Goal: Task Accomplishment & Management: Manage account settings

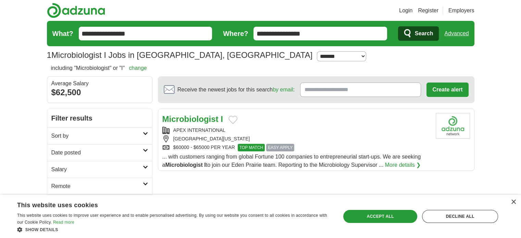
click at [233, 134] on div "APEX INTERNATIONAL [GEOGRAPHIC_DATA], [US_STATE], 55344 $60000 - $65000 PER YEA…" at bounding box center [296, 139] width 268 height 25
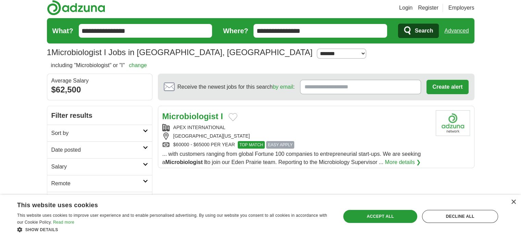
click at [398, 7] on li "Login" at bounding box center [403, 8] width 19 height 8
click at [403, 7] on link "Login" at bounding box center [405, 8] width 13 height 8
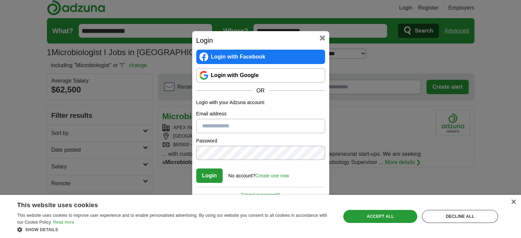
click at [232, 72] on link "Login with Google" at bounding box center [260, 75] width 129 height 14
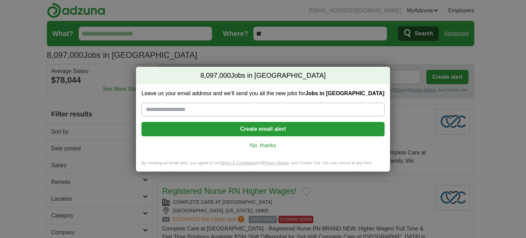
click at [212, 113] on input "Leave us your email address and we'll send you all the new jobs for Jobs in US" at bounding box center [262, 110] width 243 height 14
type input "**********"
click at [211, 128] on button "Create email alert" at bounding box center [262, 129] width 243 height 14
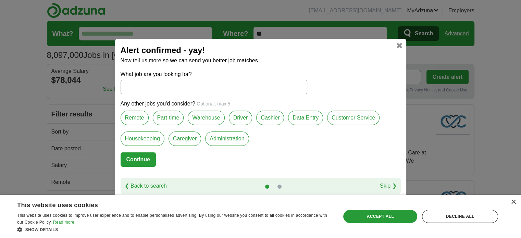
click at [129, 183] on link "❮ Back to search" at bounding box center [146, 186] width 42 height 8
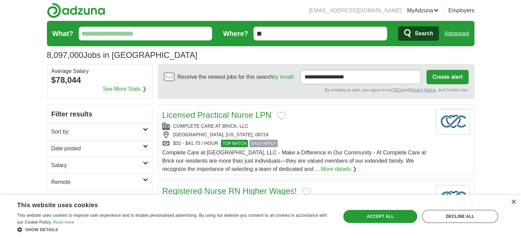
click at [432, 8] on link "MyAdzuna" at bounding box center [423, 11] width 32 height 8
click at [0, 0] on link "Resumes" at bounding box center [0, 0] width 0 height 0
